Goal: Browse casually

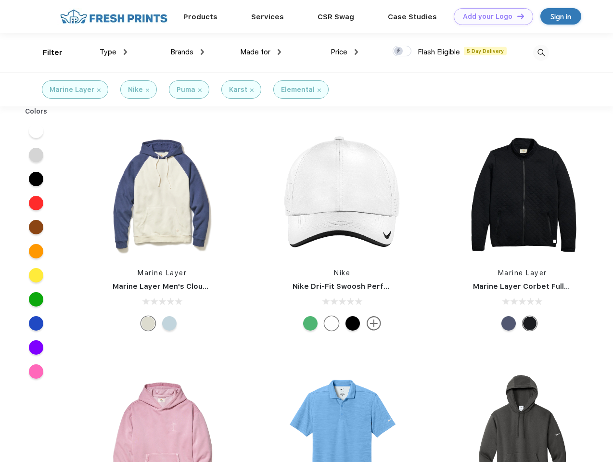
click at [490, 16] on link "Add your Logo Design Tool" at bounding box center [493, 16] width 79 height 17
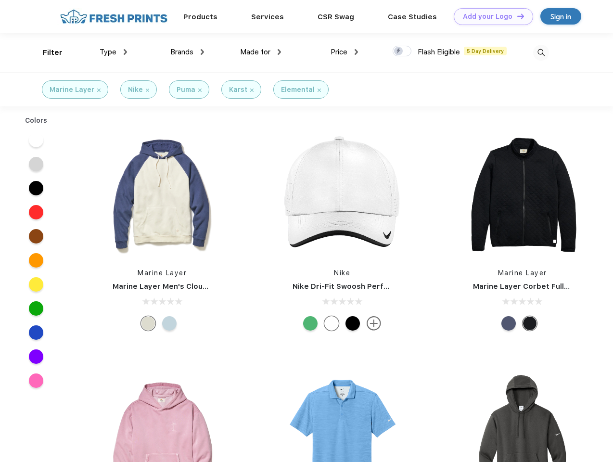
click at [0, 0] on div "Design Tool" at bounding box center [0, 0] width 0 height 0
click at [516, 16] on link "Add your Logo Design Tool" at bounding box center [493, 16] width 79 height 17
click at [46, 52] on div "Filter" at bounding box center [53, 52] width 20 height 11
click at [114, 52] on span "Type" at bounding box center [108, 52] width 17 height 9
click at [187, 52] on span "Brands" at bounding box center [181, 52] width 23 height 9
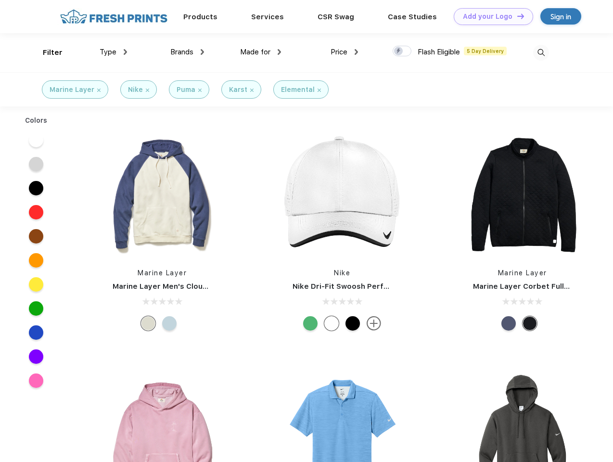
click at [261, 52] on span "Made for" at bounding box center [255, 52] width 30 height 9
click at [345, 52] on span "Price" at bounding box center [339, 52] width 17 height 9
click at [402, 51] on div at bounding box center [402, 51] width 19 height 11
click at [399, 51] on input "checkbox" at bounding box center [396, 48] width 6 height 6
click at [541, 52] on img at bounding box center [541, 53] width 16 height 16
